Goal: Information Seeking & Learning: Learn about a topic

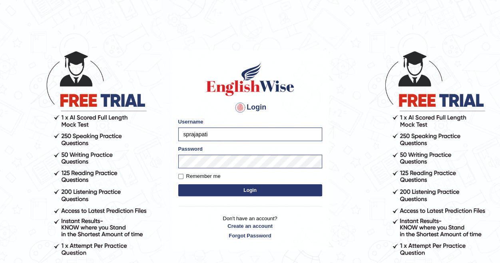
click at [249, 191] on button "Login" at bounding box center [250, 190] width 144 height 12
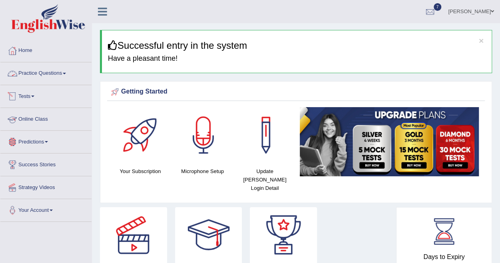
click at [41, 67] on link "Practice Questions" at bounding box center [45, 72] width 91 height 20
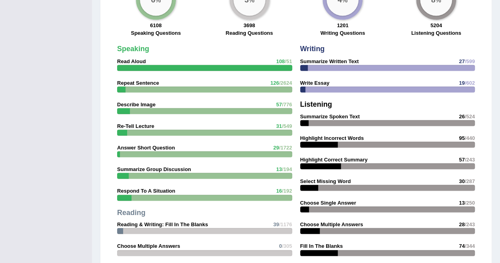
scroll to position [230, 0]
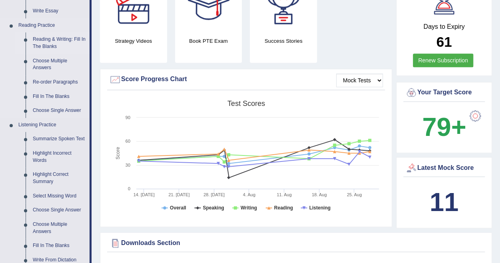
click at [51, 36] on link "Reading & Writing: Fill In The Blanks" at bounding box center [59, 42] width 60 height 21
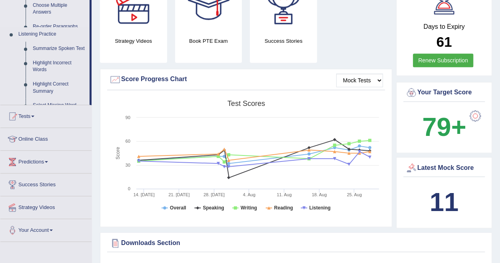
scroll to position [90, 0]
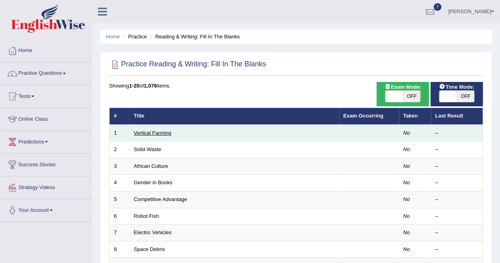
click at [149, 131] on link "Vertical Farming" at bounding box center [153, 133] width 38 height 6
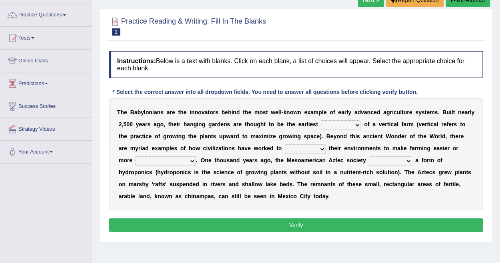
scroll to position [61, 0]
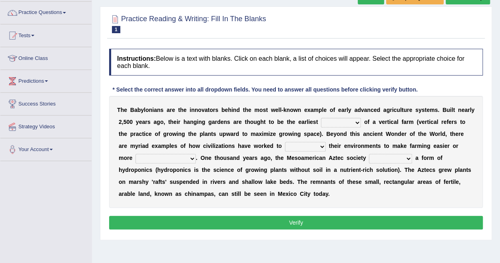
click at [358, 120] on select "prototype failure discredit protocol" at bounding box center [341, 123] width 40 height 10
select select "protocol"
click at [321, 118] on select "prototype failure discredit protocol" at bounding box center [341, 123] width 40 height 10
click at [309, 145] on select "manipulate escape respect disarrange" at bounding box center [305, 147] width 41 height 10
select select "respect"
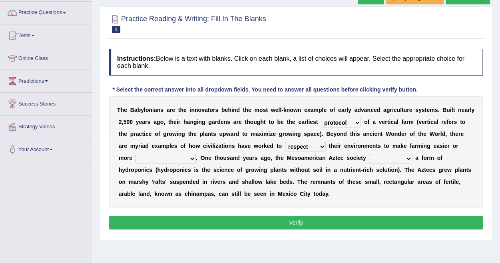
click at [285, 142] on select "manipulate escape respect disarrange" at bounding box center [305, 147] width 41 height 10
click at [172, 157] on select "productive constructive connective counterproductive" at bounding box center [165, 159] width 60 height 10
select select "constructive"
click at [135, 154] on select "productive constructive connective counterproductive" at bounding box center [165, 159] width 60 height 10
click at [388, 155] on select "domineered volunteered pioneered engineered" at bounding box center [390, 159] width 43 height 10
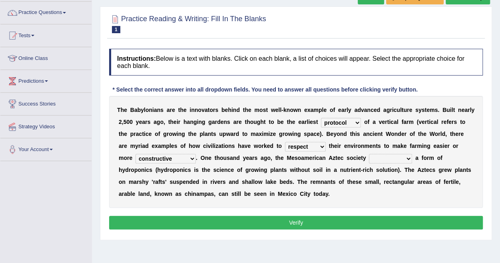
select select "volunteered"
click at [369, 154] on select "domineered volunteered pioneered engineered" at bounding box center [390, 159] width 43 height 10
click at [300, 219] on button "Verify" at bounding box center [296, 223] width 374 height 14
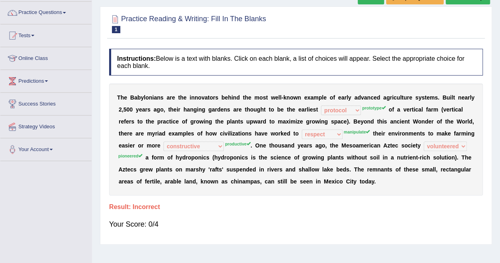
scroll to position [0, 0]
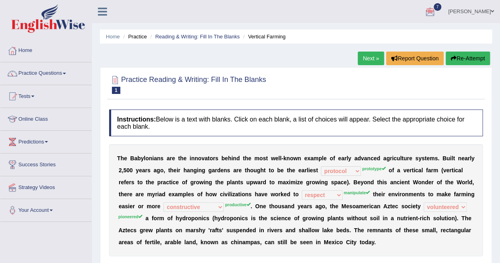
click at [470, 54] on button "Re-Attempt" at bounding box center [467, 59] width 44 height 14
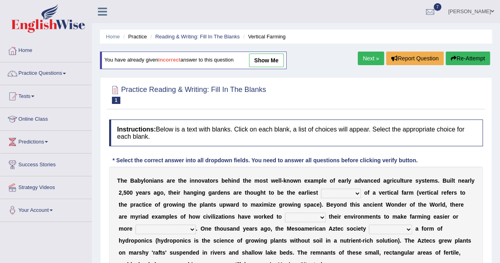
click at [357, 192] on select "prototype failure discredit protocol" at bounding box center [341, 194] width 40 height 10
select select "prototype"
click at [321, 189] on select "prototype failure discredit protocol" at bounding box center [341, 194] width 40 height 10
click at [310, 215] on select "manipulate escape respect disarrange" at bounding box center [305, 218] width 41 height 10
select select "manipulate"
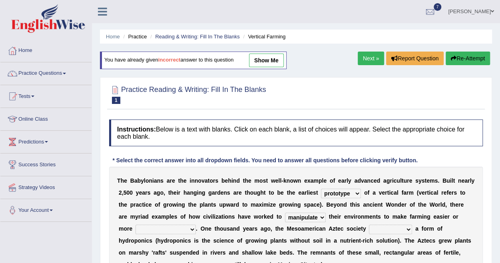
click at [285, 213] on select "manipulate escape respect disarrange" at bounding box center [305, 218] width 41 height 10
click at [390, 227] on select "domineered volunteered pioneered engineered" at bounding box center [390, 230] width 43 height 10
select select "pioneered"
click at [369, 225] on select "domineered volunteered pioneered engineered" at bounding box center [390, 230] width 43 height 10
click at [174, 228] on select "productive constructive connective counterproductive" at bounding box center [165, 230] width 60 height 10
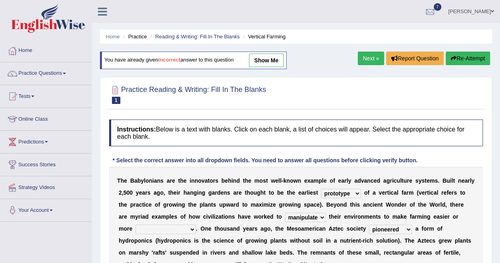
select select "productive"
click at [135, 225] on select "productive constructive connective counterproductive" at bounding box center [165, 230] width 60 height 10
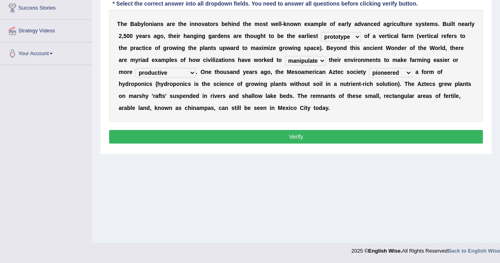
click at [302, 130] on button "Verify" at bounding box center [296, 137] width 374 height 14
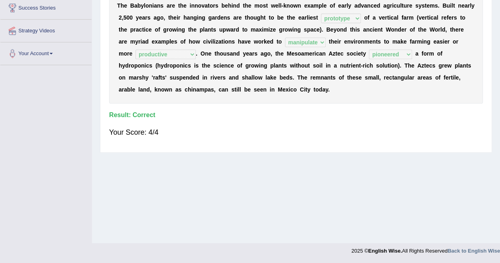
scroll to position [0, 0]
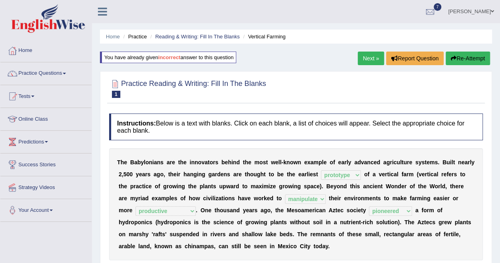
click at [368, 56] on link "Next »" at bounding box center [371, 59] width 26 height 14
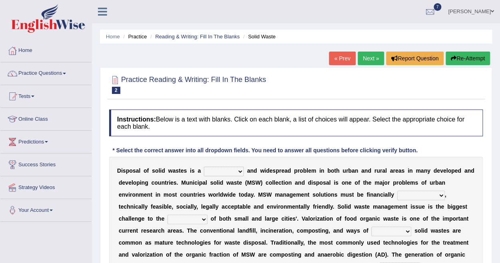
click at [240, 170] on select "slanting stinging stalling shafting" at bounding box center [224, 172] width 40 height 10
select select "stalling"
click at [204, 167] on select "slanting stinging stalling shafting" at bounding box center [224, 172] width 40 height 10
click at [439, 194] on select "unattainable sustainable objectionable treasonable" at bounding box center [421, 196] width 48 height 10
select select "sustainable"
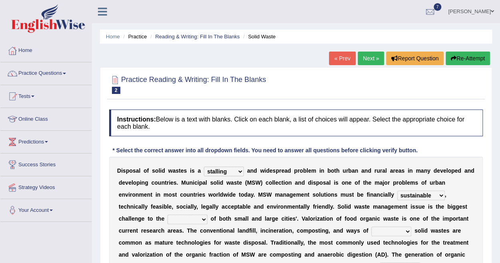
click at [397, 191] on select "unattainable sustainable objectionable treasonable" at bounding box center [421, 196] width 48 height 10
click at [204, 219] on select "plants culture authorities history" at bounding box center [187, 220] width 40 height 10
select select "authorities"
click at [167, 215] on select "plants culture authorities history" at bounding box center [187, 220] width 40 height 10
click at [204, 216] on select "plants culture authorities history" at bounding box center [187, 220] width 40 height 10
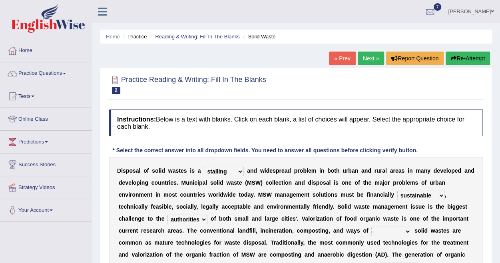
click at [167, 215] on select "plants culture authorities history" at bounding box center [187, 220] width 40 height 10
click at [407, 231] on select "reserving preserving deserving handling" at bounding box center [391, 232] width 40 height 10
select select "preserving"
click at [371, 227] on select "reserving preserving deserving handling" at bounding box center [391, 232] width 40 height 10
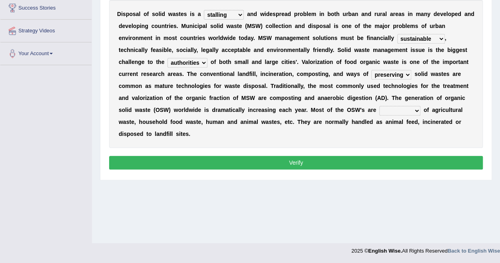
click at [415, 108] on select "composed disposed composing disposing" at bounding box center [399, 111] width 41 height 10
select select "disposing"
click at [379, 106] on select "composed disposed composing disposing" at bounding box center [399, 111] width 41 height 10
click at [311, 139] on div "D i s p o s a l o f s o l i d w a s t e s i s a slanting stinging stalling shaf…" at bounding box center [296, 74] width 374 height 148
click at [296, 159] on button "Verify" at bounding box center [296, 163] width 374 height 14
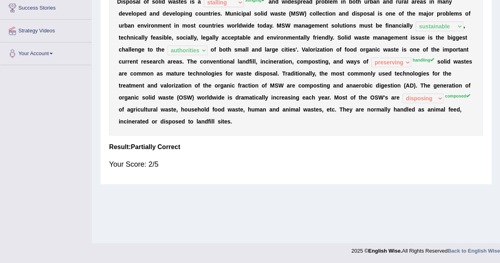
scroll to position [0, 0]
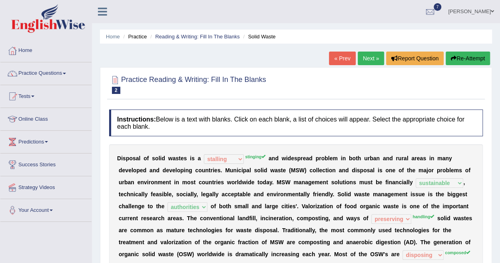
click at [468, 57] on button "Re-Attempt" at bounding box center [467, 59] width 44 height 14
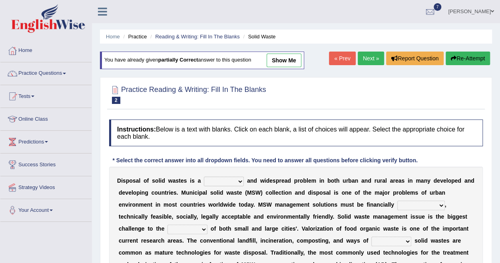
click at [241, 180] on select "slanting stinging stalling shafting" at bounding box center [224, 182] width 40 height 10
select select "stinging"
click at [204, 177] on select "slanting stinging stalling shafting" at bounding box center [224, 182] width 40 height 10
click at [436, 206] on select "unattainable sustainable objectionable treasonable" at bounding box center [421, 206] width 48 height 10
select select "sustainable"
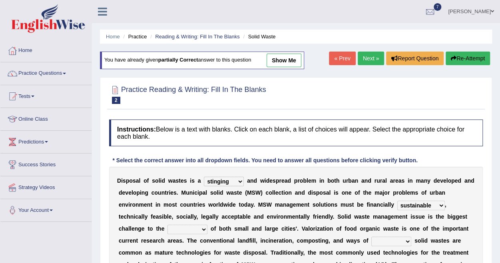
click at [397, 201] on select "unattainable sustainable objectionable treasonable" at bounding box center [421, 206] width 48 height 10
click at [202, 228] on select "plants culture authorities history" at bounding box center [187, 230] width 40 height 10
select select "authorities"
click at [167, 225] on select "plants culture authorities history" at bounding box center [187, 230] width 40 height 10
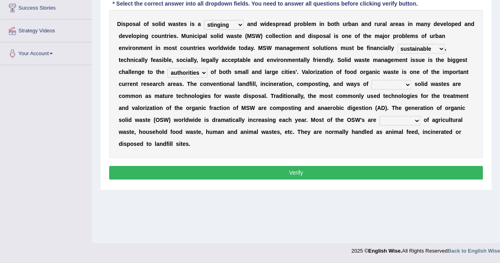
click at [407, 84] on select "reserving preserving deserving handling" at bounding box center [391, 85] width 40 height 10
select select "reserving"
click at [371, 80] on select "reserving preserving deserving handling" at bounding box center [391, 85] width 40 height 10
click at [415, 119] on select "composed disposed composing disposing" at bounding box center [399, 121] width 41 height 10
click at [379, 116] on select "composed disposed composing disposing" at bounding box center [399, 121] width 41 height 10
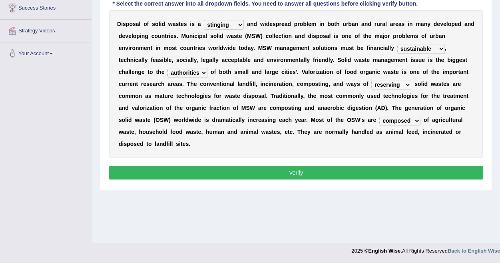
click at [414, 117] on select "composed disposed composing disposing" at bounding box center [399, 121] width 41 height 10
select select "composing"
click at [379, 116] on select "composed disposed composing disposing" at bounding box center [399, 121] width 41 height 10
click at [304, 175] on button "Verify" at bounding box center [296, 173] width 374 height 14
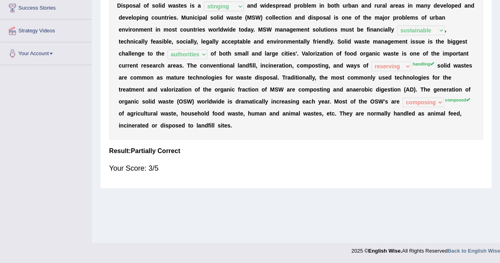
scroll to position [0, 0]
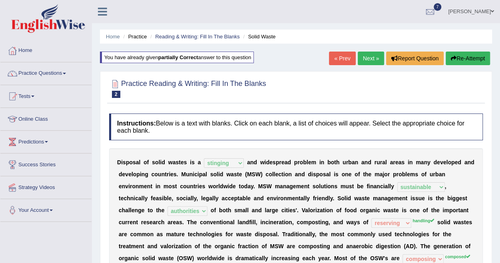
click at [461, 57] on button "Re-Attempt" at bounding box center [467, 59] width 44 height 14
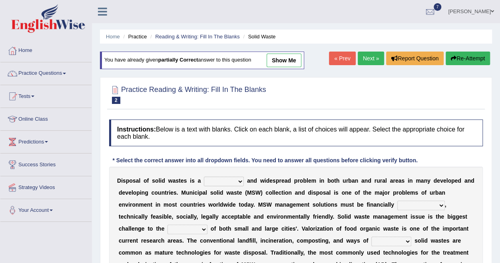
scroll to position [157, 0]
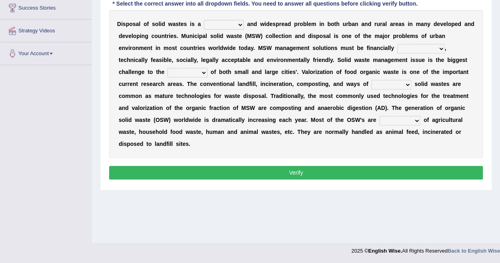
click at [417, 118] on select "composed disposed composing disposing" at bounding box center [399, 121] width 41 height 10
select select "composed"
click at [379, 116] on select "composed disposed composing disposing" at bounding box center [399, 121] width 41 height 10
click at [408, 84] on select "reserving preserving deserving handling" at bounding box center [391, 85] width 40 height 10
select select "handling"
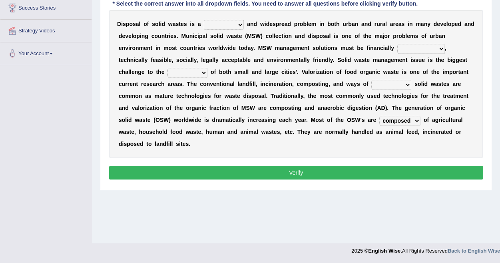
click at [371, 80] on select "reserving preserving deserving handling" at bounding box center [391, 85] width 40 height 10
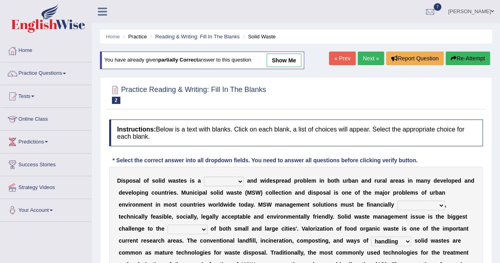
click at [238, 179] on select "slanting stinging stalling shafting" at bounding box center [224, 182] width 40 height 10
select select "stinging"
click at [204, 177] on select "slanting stinging stalling shafting" at bounding box center [224, 182] width 40 height 10
click at [439, 203] on select "unattainable sustainable objectionable treasonable" at bounding box center [421, 206] width 48 height 10
select select "sustainable"
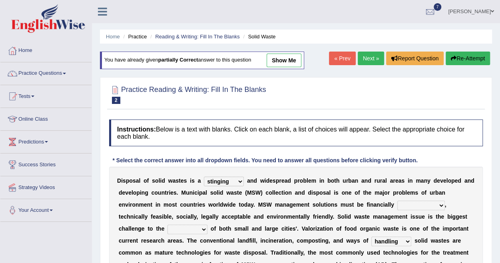
click at [397, 201] on select "unattainable sustainable objectionable treasonable" at bounding box center [421, 206] width 48 height 10
click at [203, 230] on select "plants culture authorities history" at bounding box center [187, 230] width 40 height 10
select select "authorities"
click at [167, 225] on select "plants culture authorities history" at bounding box center [187, 230] width 40 height 10
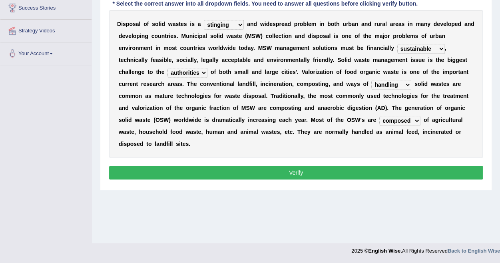
click at [302, 173] on button "Verify" at bounding box center [296, 173] width 374 height 14
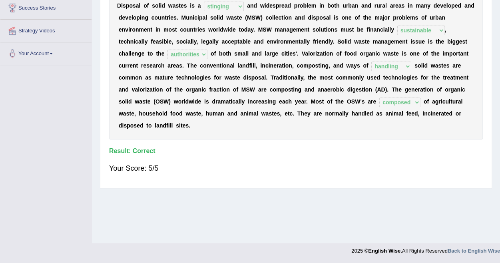
scroll to position [0, 0]
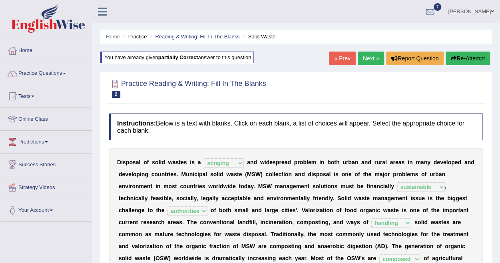
click at [368, 58] on link "Next »" at bounding box center [371, 59] width 26 height 14
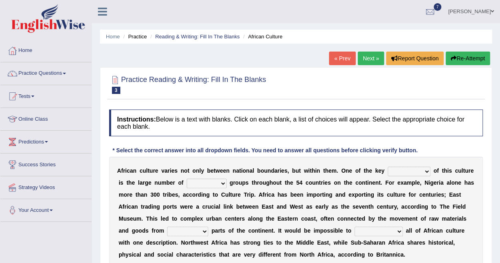
click at [424, 169] on select "conjectures features issues doubts" at bounding box center [409, 172] width 43 height 10
select select "issues"
click at [388, 167] on select "conjectures features issues doubts" at bounding box center [409, 172] width 43 height 10
click at [222, 181] on select "ethic ethnic eugenic epic" at bounding box center [207, 184] width 40 height 10
select select "ethic"
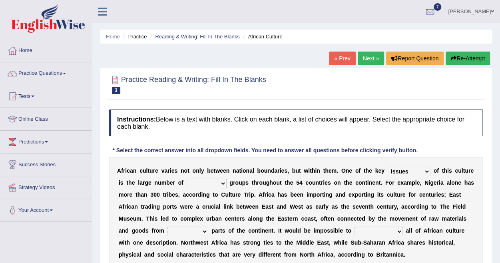
click at [187, 179] on select "ethic ethnic eugenic epic" at bounding box center [207, 184] width 40 height 10
click at [205, 229] on select "forelocked interlocked unlocked landlocked" at bounding box center [187, 232] width 41 height 10
select select "landlocked"
click at [167, 227] on select "forelocked interlocked unlocked landlocked" at bounding box center [187, 232] width 41 height 10
click at [398, 228] on select "characterize conceptualize symbolize synthesize" at bounding box center [378, 232] width 48 height 10
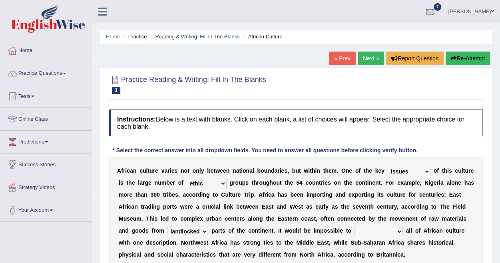
select select "synthesize"
click at [354, 227] on select "characterize conceptualize symbolize synthesize" at bounding box center [378, 232] width 48 height 10
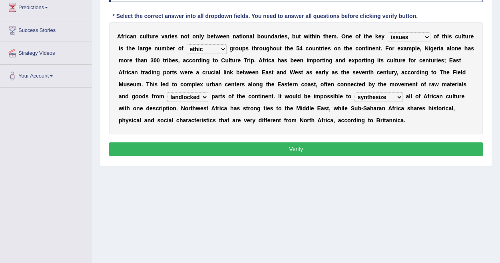
scroll to position [157, 0]
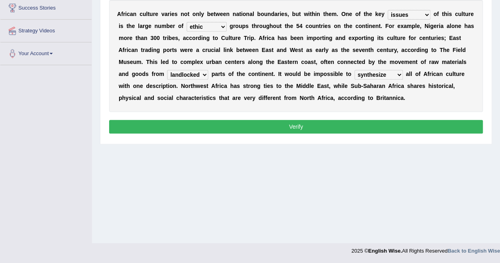
click at [303, 123] on button "Verify" at bounding box center [296, 127] width 374 height 14
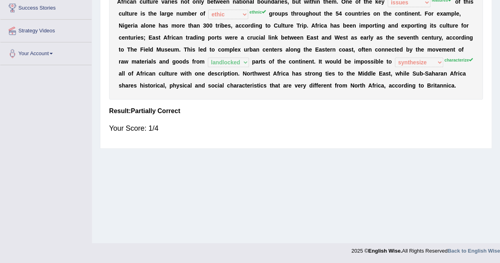
scroll to position [0, 0]
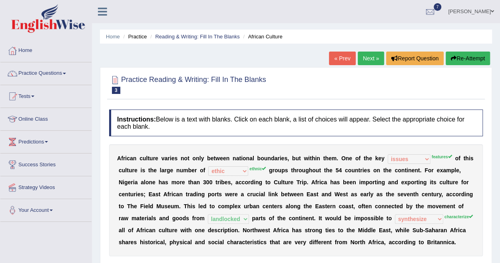
click at [475, 56] on button "Re-Attempt" at bounding box center [467, 59] width 44 height 14
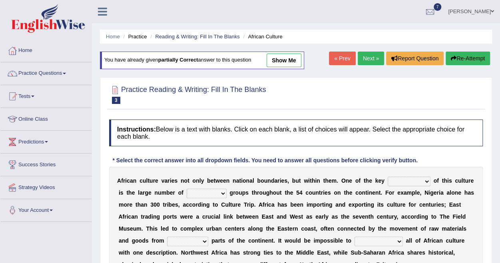
click at [421, 187] on div "A f r i c a n c u l t u r e v a r i e s n o t o n l y b e t w e e n n a t i o n…" at bounding box center [296, 223] width 374 height 112
click at [424, 180] on select "conjectures features issues doubts" at bounding box center [409, 182] width 43 height 10
select select "features"
click at [388, 177] on select "conjectures features issues doubts" at bounding box center [409, 182] width 43 height 10
click at [223, 191] on select "ethic ethnic eugenic epic" at bounding box center [207, 194] width 40 height 10
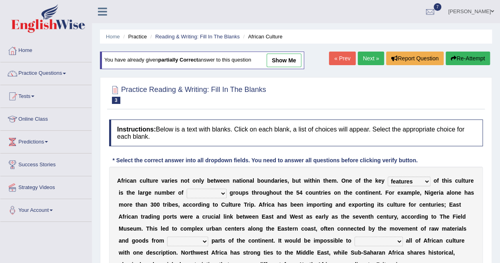
select select "ethnic"
click at [187, 189] on select "ethic ethnic eugenic epic" at bounding box center [207, 194] width 40 height 10
click at [396, 239] on select "characterize conceptualize symbolize synthesize" at bounding box center [378, 242] width 48 height 10
select select "characterize"
click at [354, 237] on select "characterize conceptualize symbolize synthesize" at bounding box center [378, 242] width 48 height 10
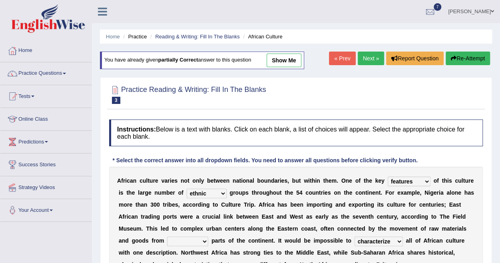
click at [203, 239] on select "forelocked interlocked unlocked landlocked" at bounding box center [187, 242] width 41 height 10
select select "landlocked"
click at [167, 237] on select "forelocked interlocked unlocked landlocked" at bounding box center [187, 242] width 41 height 10
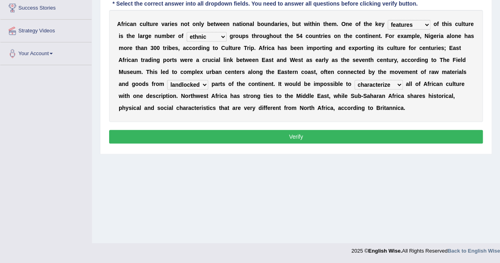
click at [299, 131] on button "Verify" at bounding box center [296, 137] width 374 height 14
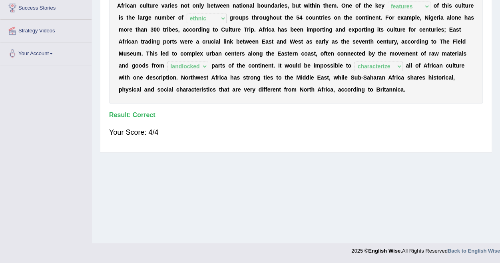
scroll to position [0, 0]
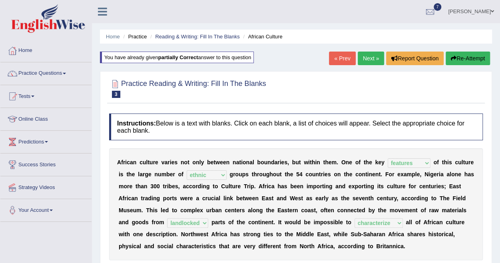
click at [368, 57] on link "Next »" at bounding box center [371, 59] width 26 height 14
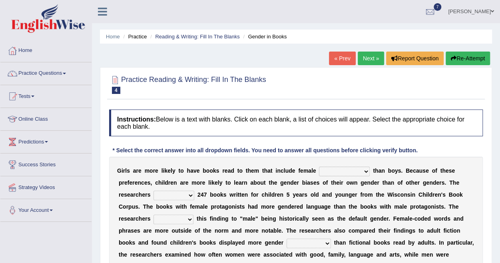
click at [363, 169] on select "protagonists cosmogonists agonists expressionists" at bounding box center [344, 172] width 51 height 10
click at [319, 167] on select "protagonists cosmogonists agonists expressionists" at bounding box center [344, 172] width 51 height 10
click at [366, 169] on select "protagonists cosmogonists agonists expressionists" at bounding box center [344, 172] width 51 height 10
select select "expressionists"
click at [319, 167] on select "protagonists cosmogonists agonists expressionists" at bounding box center [344, 172] width 51 height 10
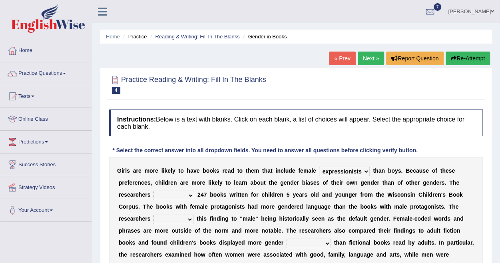
click at [190, 193] on select "hydrolyzed paralyzed catalyzed analyzed" at bounding box center [173, 196] width 41 height 10
select select "analyzed"
click at [153, 191] on select "hydrolyzed paralyzed catalyzed analyzed" at bounding box center [173, 196] width 41 height 10
click at [190, 217] on select "contribute tribute distribute attribute" at bounding box center [173, 220] width 40 height 10
select select "contribute"
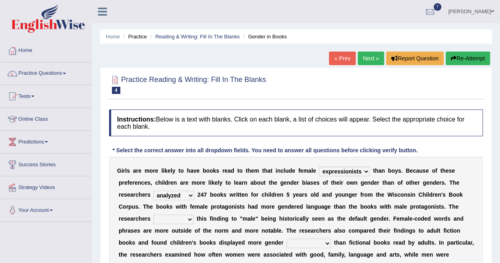
click at [153, 215] on select "contribute tribute distribute attribute" at bounding box center [173, 220] width 40 height 10
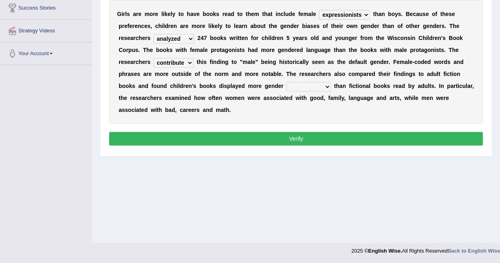
click at [326, 86] on select "stereotypes teletypes prototypes electrotypes" at bounding box center [308, 87] width 44 height 10
click at [298, 193] on div "Home Practice Reading & Writing: Fill In The Blanks Gender in Books « Prev Next…" at bounding box center [296, 43] width 408 height 400
click at [326, 83] on select "stereotypes teletypes prototypes electrotypes" at bounding box center [308, 87] width 44 height 10
select select "prototypes"
click at [286, 82] on select "stereotypes teletypes prototypes electrotypes" at bounding box center [308, 87] width 44 height 10
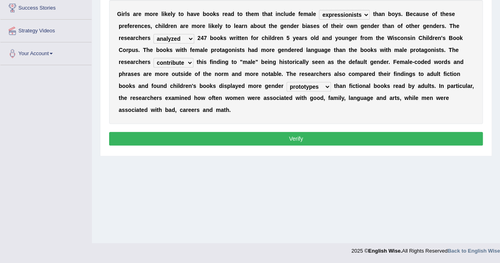
click at [307, 139] on button "Verify" at bounding box center [296, 139] width 374 height 14
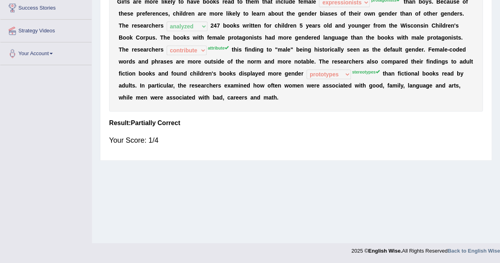
scroll to position [0, 0]
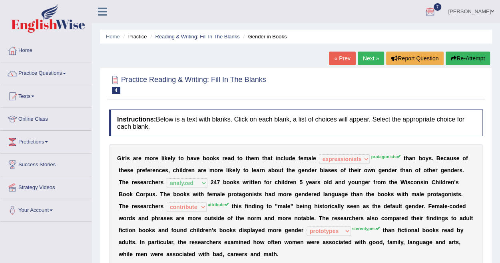
click at [462, 60] on button "Re-Attempt" at bounding box center [467, 59] width 44 height 14
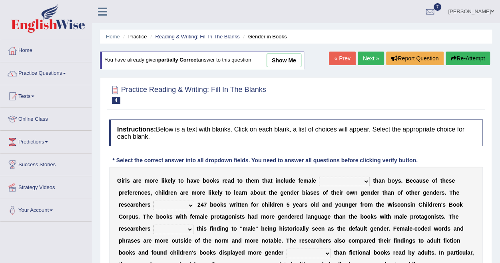
click at [366, 179] on select "protagonists cosmogonists agonists expressionists" at bounding box center [344, 182] width 51 height 10
select select "protagonists"
click at [319, 177] on select "protagonists cosmogonists agonists expressionists" at bounding box center [344, 182] width 51 height 10
click at [189, 204] on select "hydrolyzed paralyzed catalyzed analyzed" at bounding box center [173, 206] width 41 height 10
select select "analyzed"
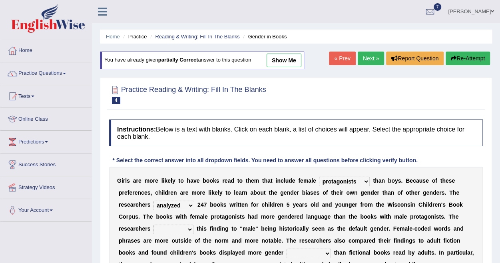
click at [153, 201] on select "hydrolyzed paralyzed catalyzed analyzed" at bounding box center [173, 206] width 41 height 10
click at [191, 227] on select "contribute tribute distribute attribute" at bounding box center [173, 230] width 40 height 10
select select "contribute"
click at [153, 225] on select "contribute tribute distribute attribute" at bounding box center [173, 230] width 40 height 10
click at [327, 251] on select "stereotypes teletypes prototypes electrotypes" at bounding box center [308, 254] width 44 height 10
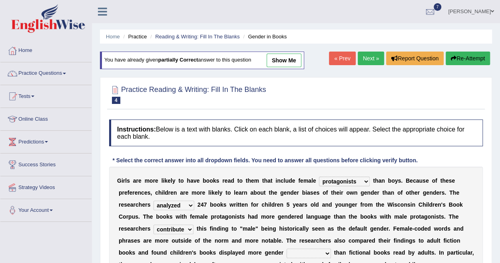
select select "stereotypes"
click at [286, 249] on select "stereotypes teletypes prototypes electrotypes" at bounding box center [308, 254] width 44 height 10
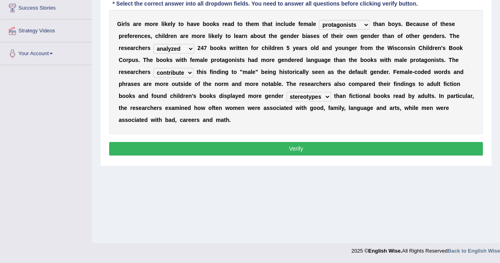
click at [289, 149] on button "Verify" at bounding box center [296, 149] width 374 height 14
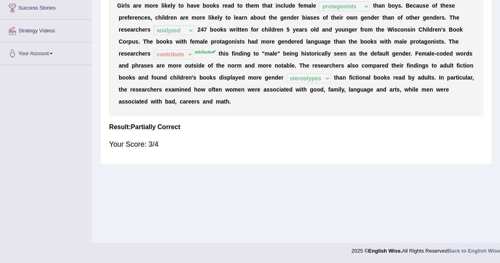
scroll to position [0, 0]
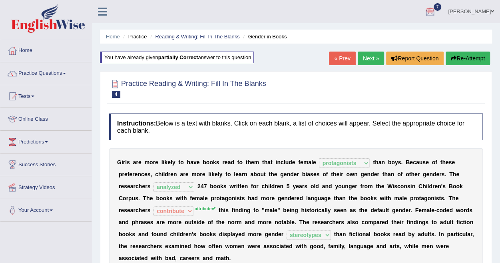
click at [374, 58] on link "Next »" at bounding box center [371, 59] width 26 height 14
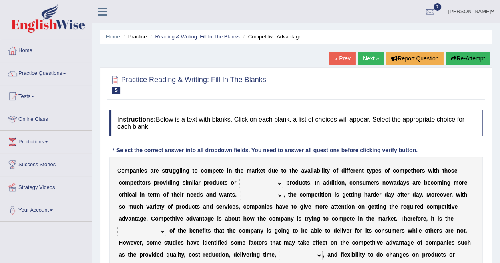
click at [278, 181] on select "constitution restitution substitution institution" at bounding box center [261, 184] width 44 height 10
select select "substitution"
click at [239, 179] on select "constitution restitution substitution institution" at bounding box center [261, 184] width 44 height 10
click at [278, 193] on select "However Instead Additionally Therefore" at bounding box center [262, 196] width 44 height 10
select select "Therefore"
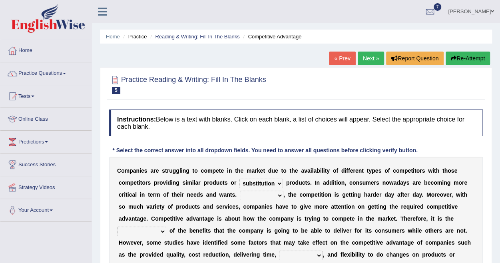
click at [240, 191] on select "However Instead Additionally Therefore" at bounding box center [262, 196] width 44 height 10
click at [163, 230] on select "dissemination ordination determination incarnation" at bounding box center [141, 232] width 49 height 10
select select "determination"
click at [117, 227] on select "dissemination ordination determination incarnation" at bounding box center [141, 232] width 49 height 10
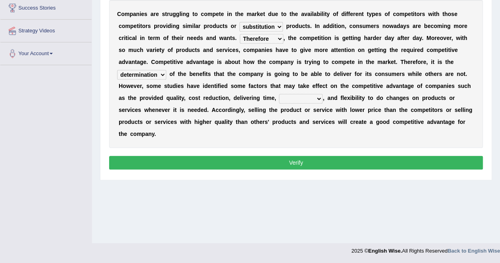
click at [316, 98] on select "captivation aggregation deprivation innovation" at bounding box center [301, 99] width 44 height 10
select select "captivation"
click at [279, 94] on select "captivation aggregation deprivation innovation" at bounding box center [301, 99] width 44 height 10
click at [312, 161] on button "Verify" at bounding box center [296, 163] width 374 height 14
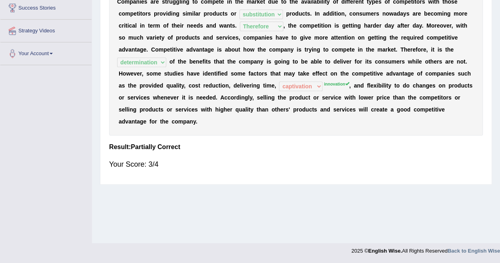
scroll to position [0, 0]
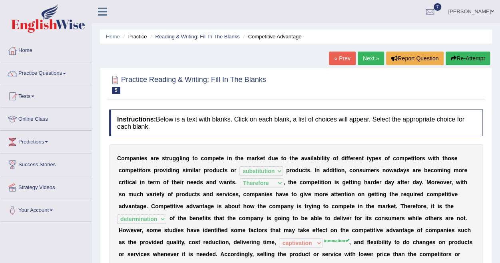
click at [371, 57] on link "Next »" at bounding box center [371, 59] width 26 height 14
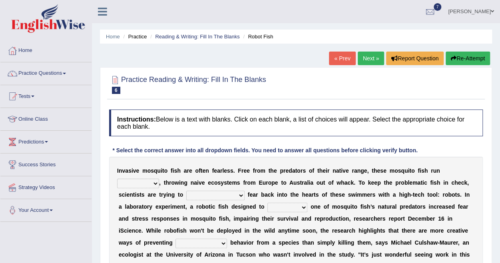
click at [153, 183] on select "occupant flippant rampant concordant" at bounding box center [138, 184] width 42 height 10
